Goal: Entertainment & Leisure: Consume media (video, audio)

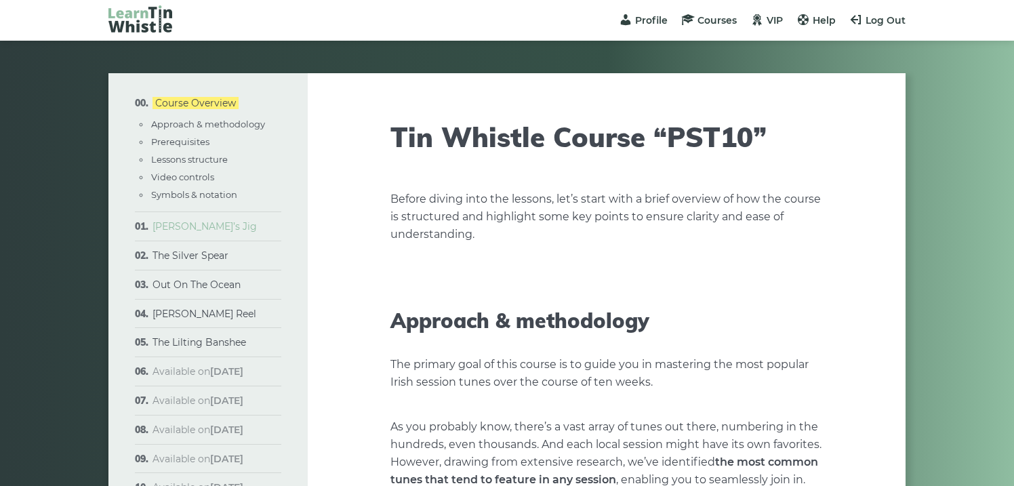
click at [167, 224] on link "[PERSON_NAME]’s Jig" at bounding box center [204, 226] width 104 height 12
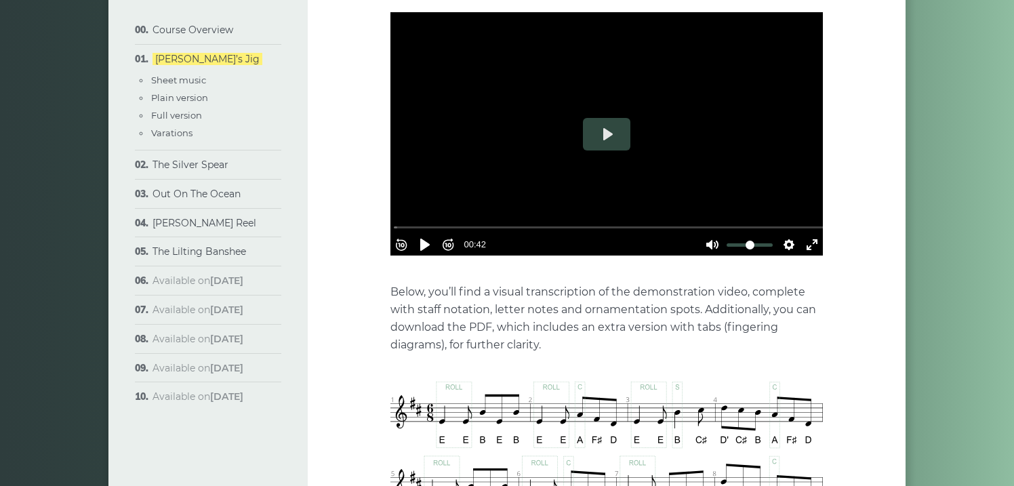
scroll to position [449, 0]
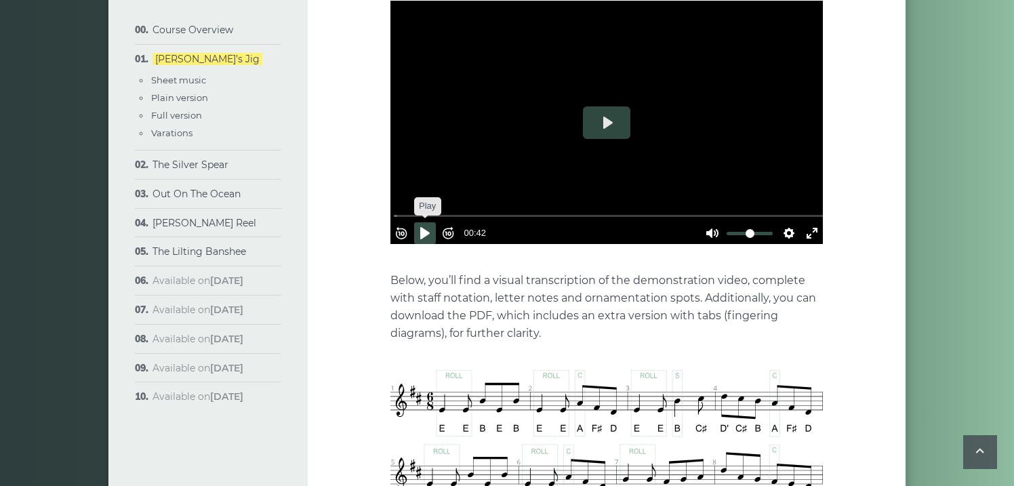
click at [429, 222] on button "Pause Play" at bounding box center [425, 233] width 22 height 22
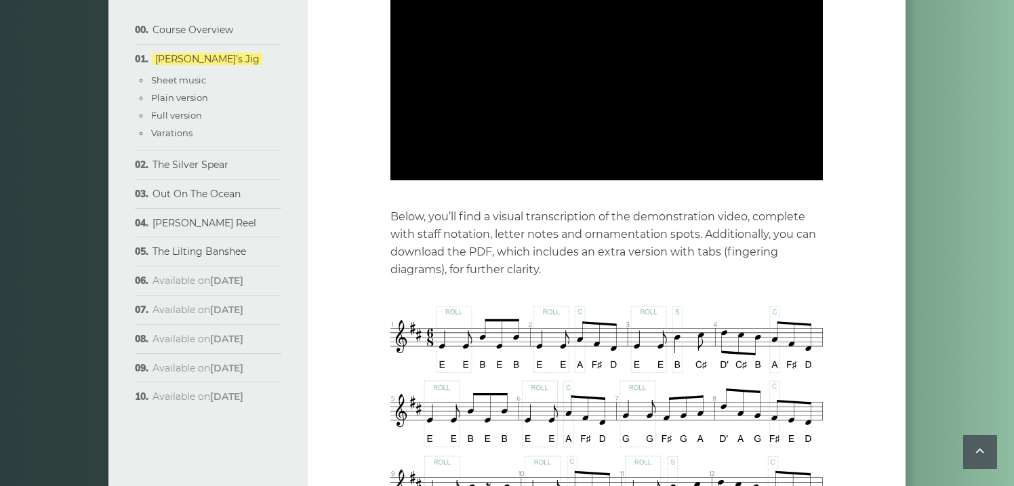
scroll to position [512, 0]
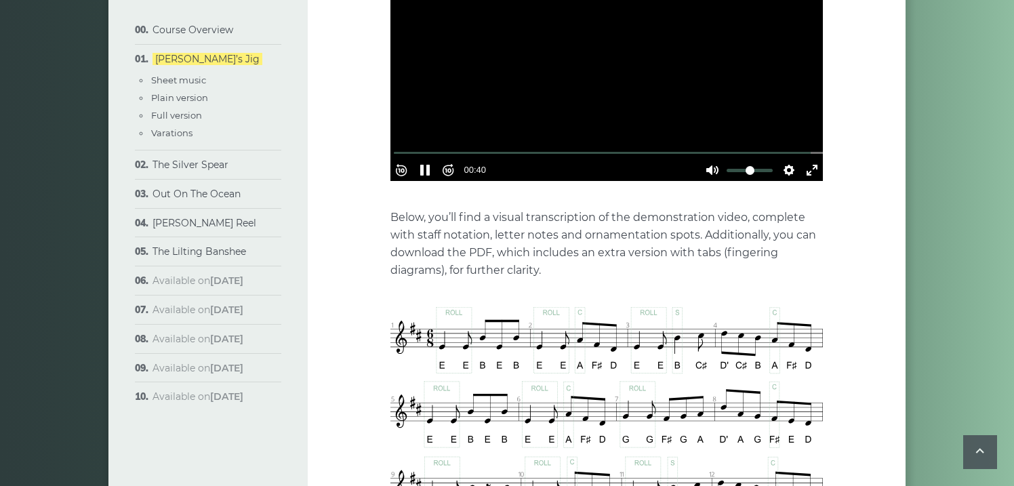
click at [504, 123] on div "Rewind 10s Pause Play Forward 10s % buffered 00:04 00:40 Unmute Mute Settings C…" at bounding box center [606, 152] width 432 height 58
click at [427, 159] on button "Pause Play" at bounding box center [425, 170] width 22 height 22
click at [611, 46] on button "Play" at bounding box center [606, 59] width 47 height 33
click at [611, 43] on button "Play" at bounding box center [606, 59] width 47 height 33
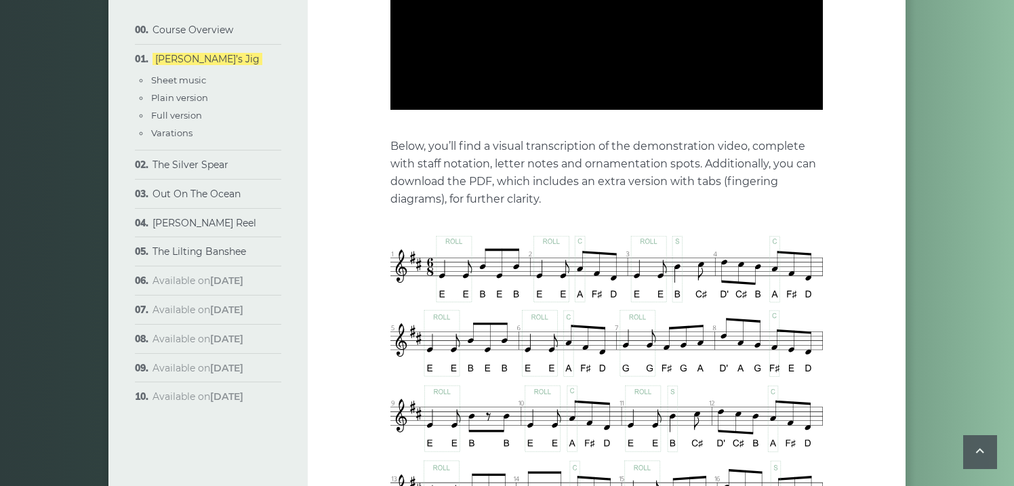
scroll to position [583, 0]
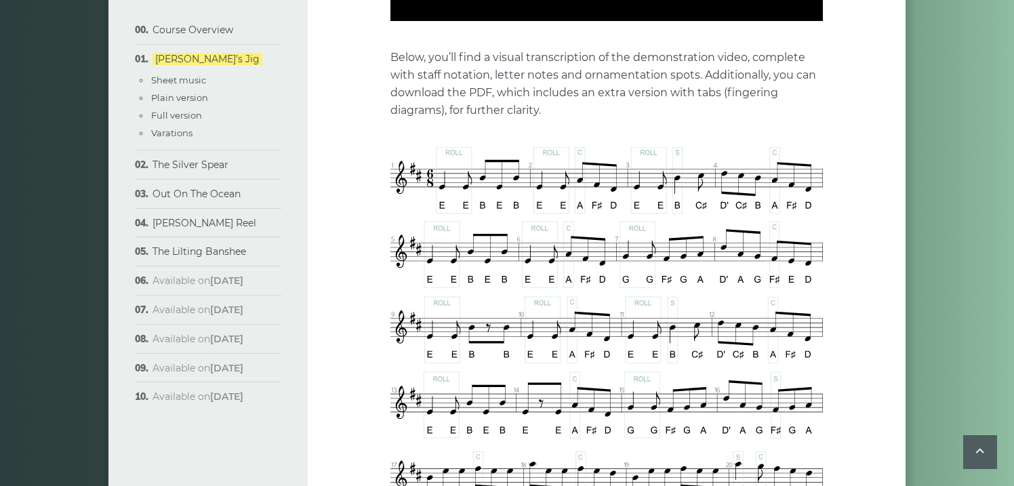
type input "*****"
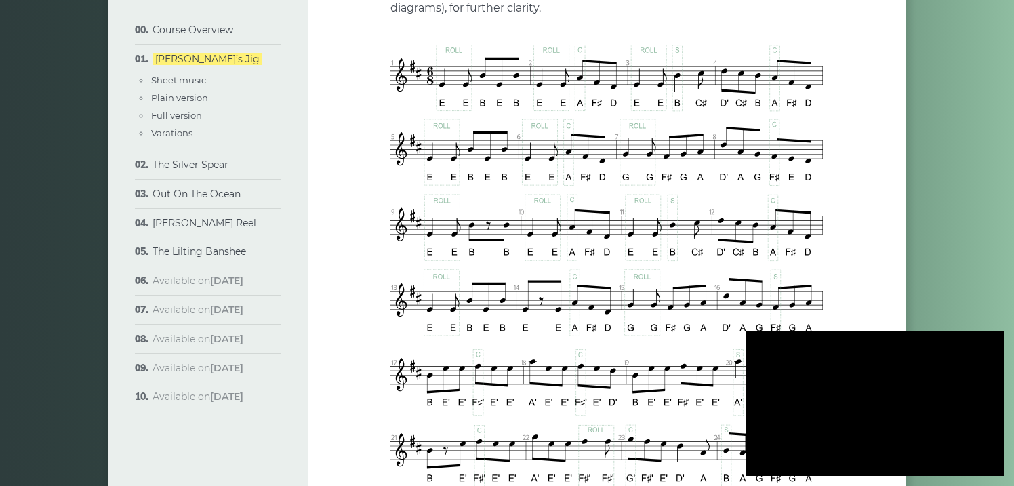
scroll to position [786, 0]
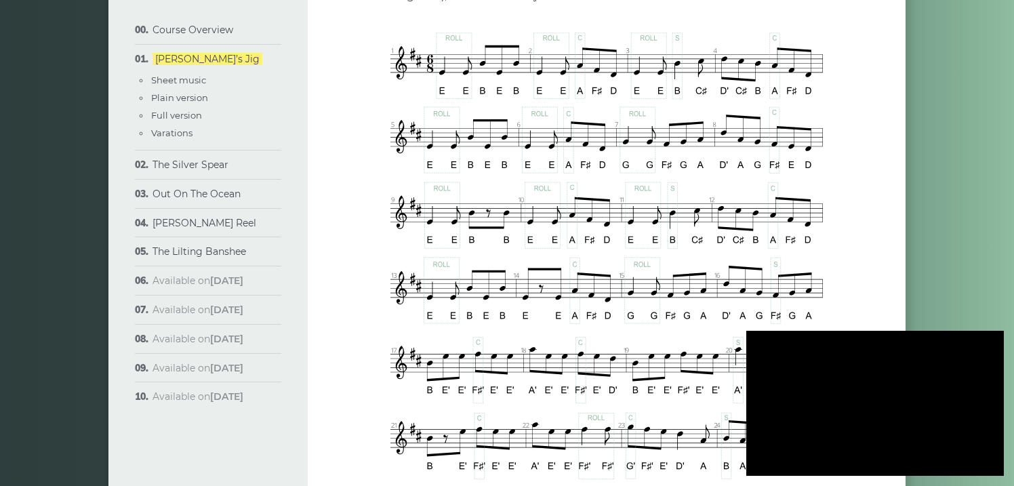
click at [542, 212] on img at bounding box center [606, 330] width 432 height 595
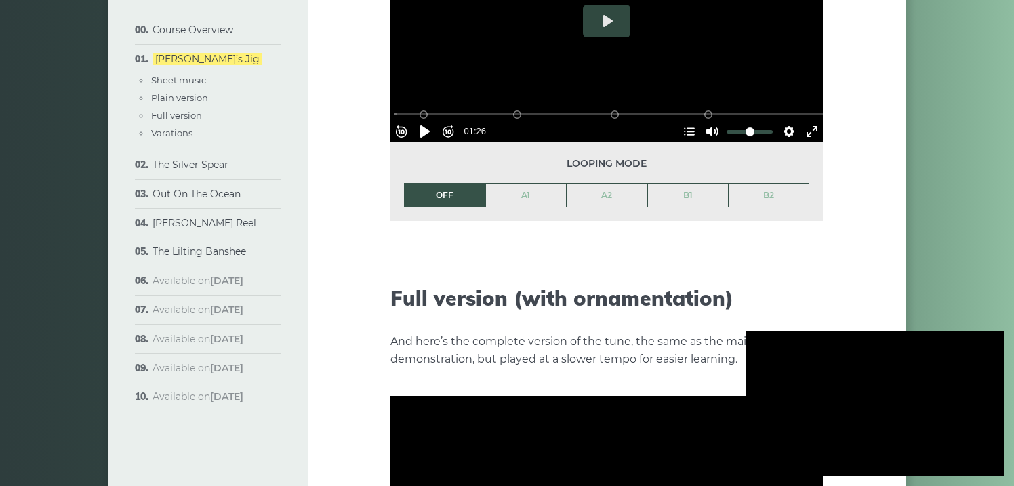
scroll to position [1736, 0]
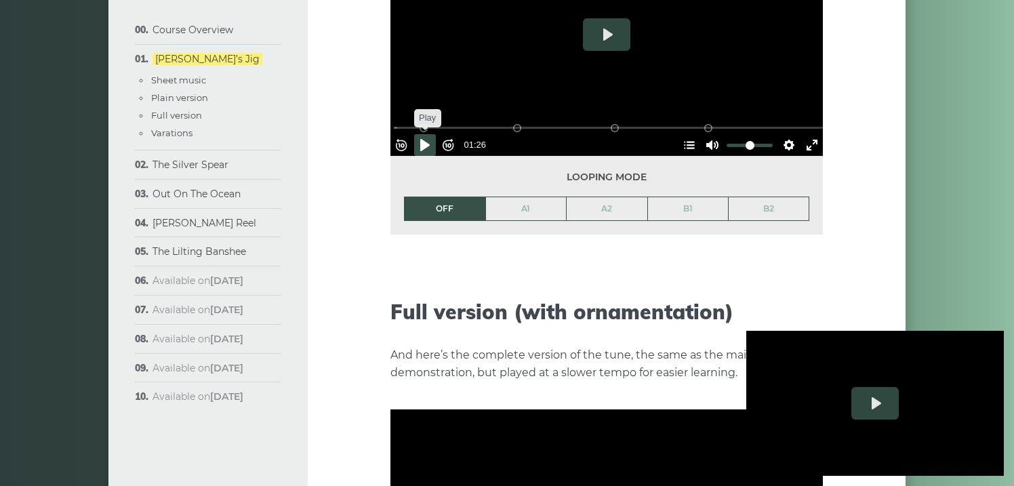
click at [435, 134] on button "Pause Play" at bounding box center [425, 145] width 22 height 22
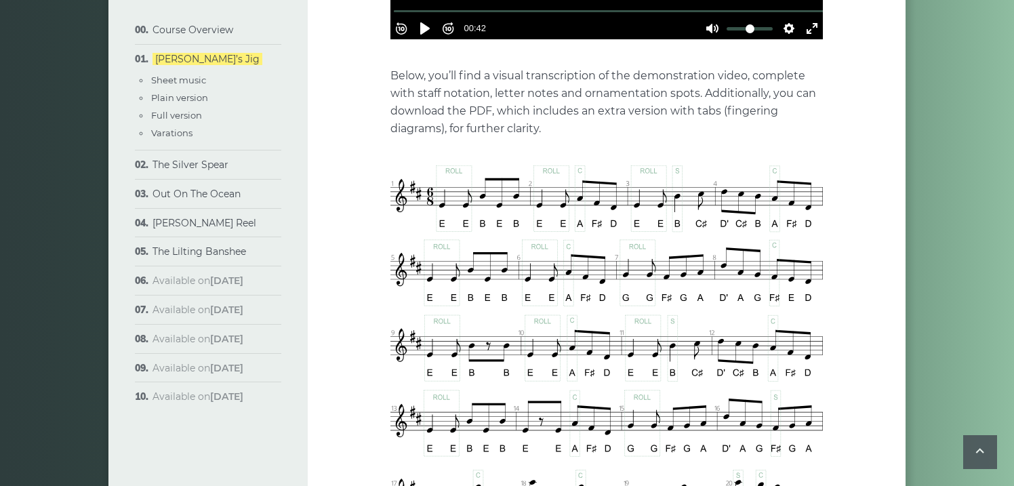
scroll to position [654, 0]
type input "***"
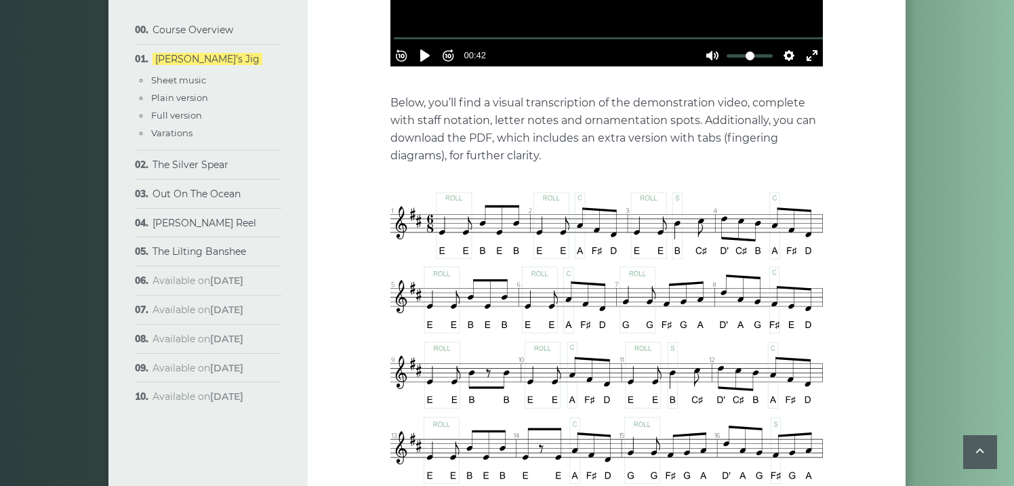
scroll to position [625, 0]
